Goal: Navigation & Orientation: Find specific page/section

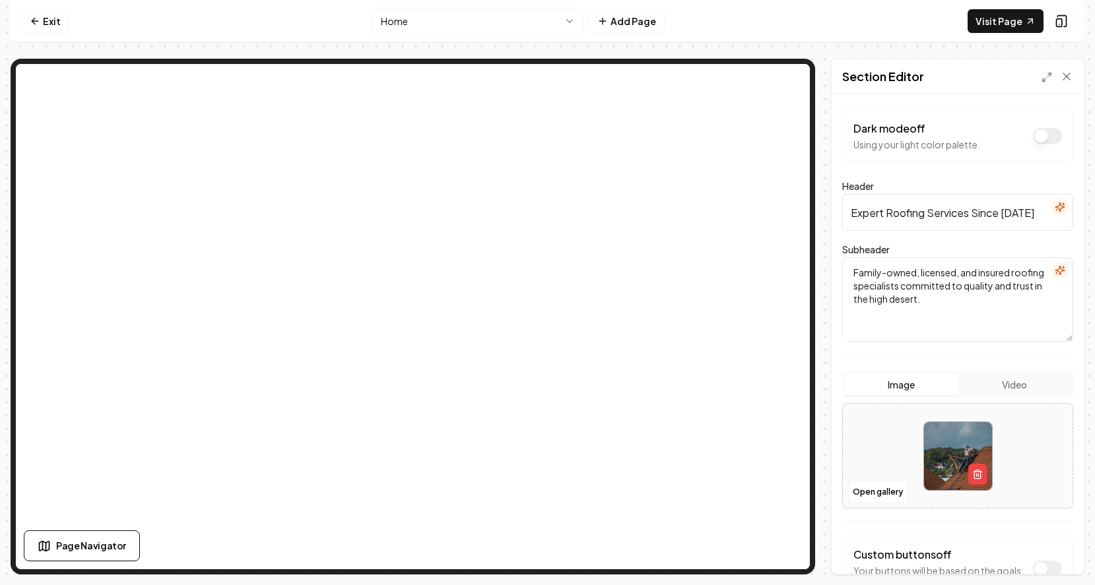
click at [740, 28] on nav "Exit Home Add Page Visit Page" at bounding box center [548, 21] width 1074 height 43
